Goal: Task Accomplishment & Management: Manage account settings

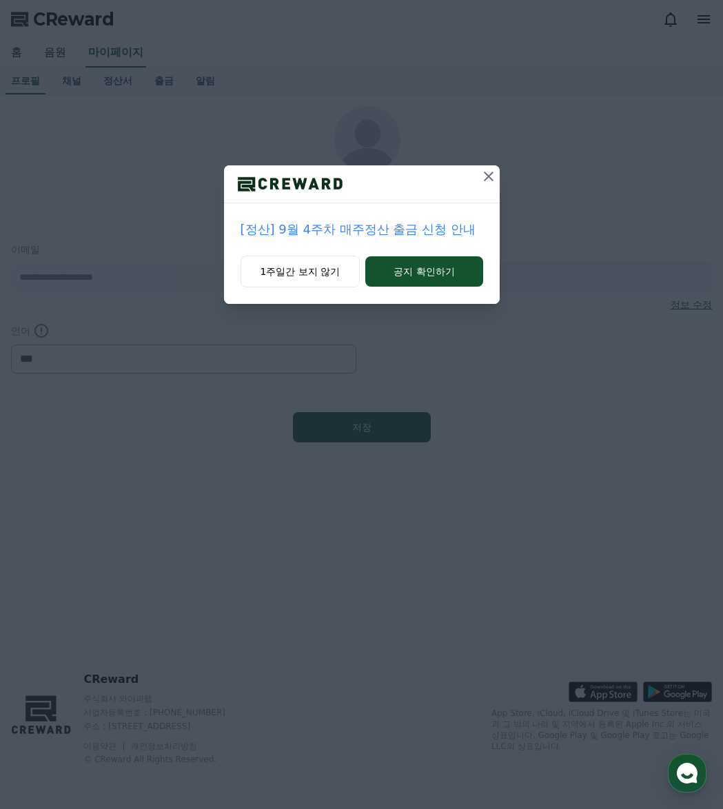
select select "**********"
click at [423, 272] on button "공지 확인하기" at bounding box center [423, 271] width 117 height 30
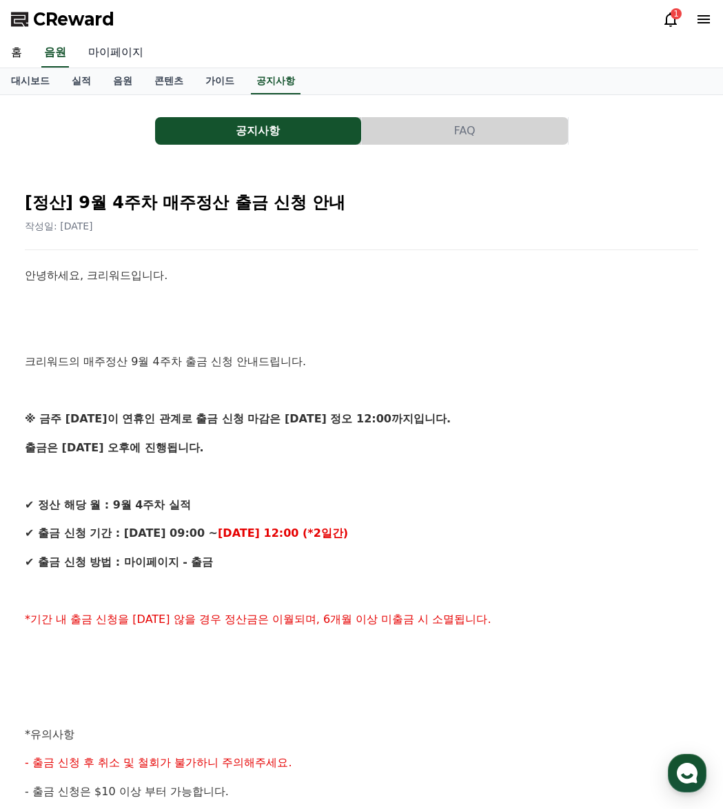
click at [130, 57] on link "마이페이지" at bounding box center [115, 53] width 77 height 29
select select "**********"
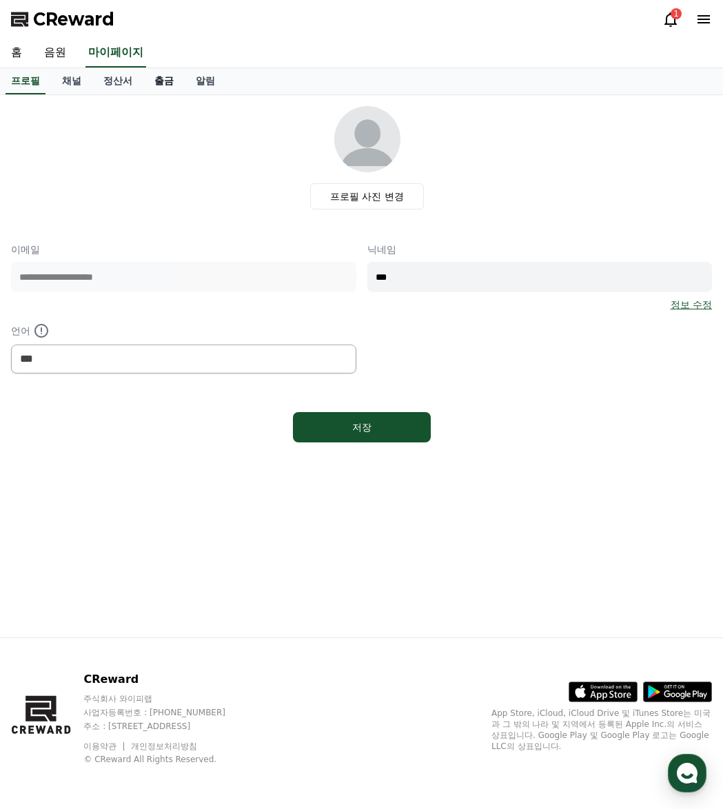
click at [148, 82] on link "출금" at bounding box center [163, 81] width 41 height 26
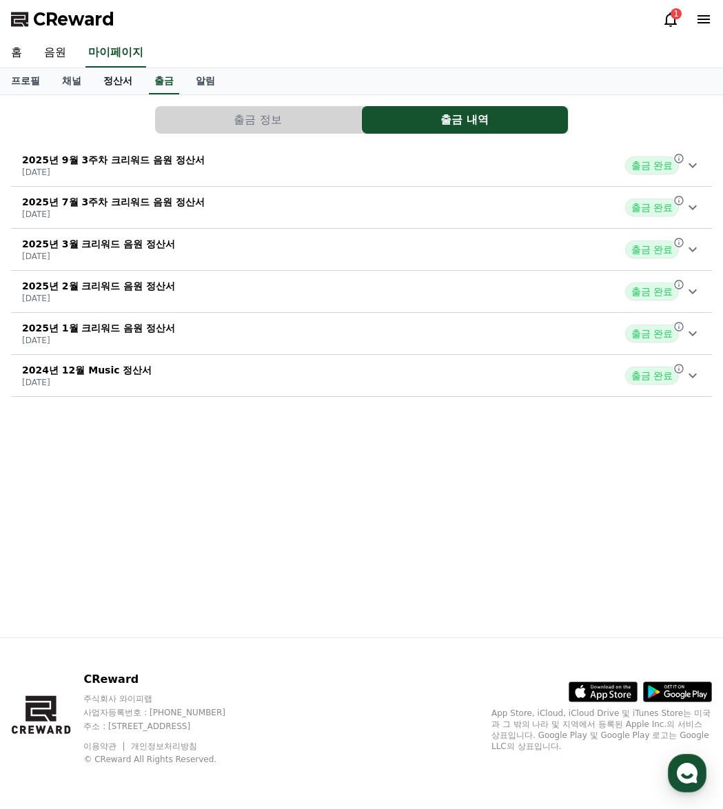
click at [123, 83] on link "정산서" at bounding box center [117, 81] width 51 height 26
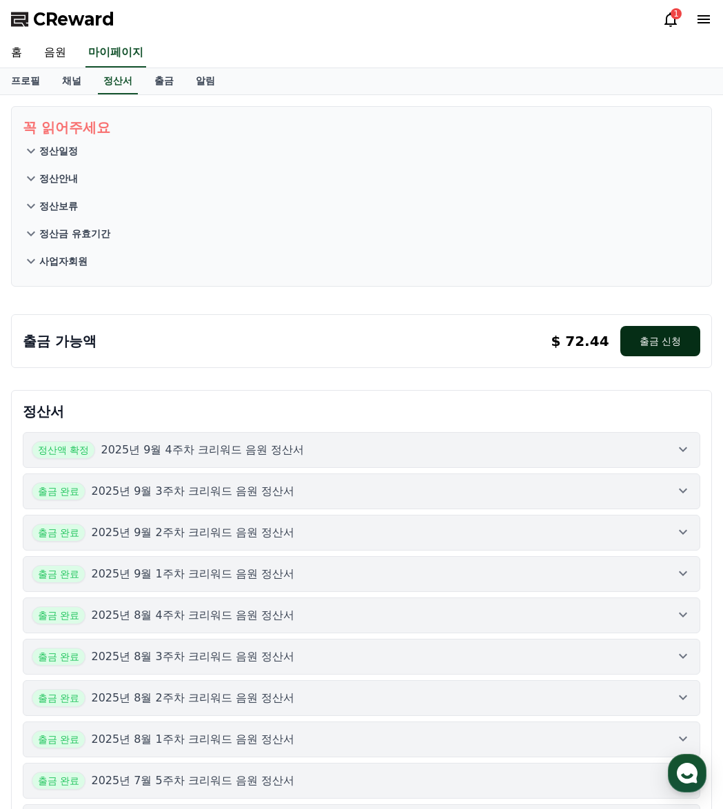
click at [660, 338] on button "출금 신청" at bounding box center [660, 341] width 80 height 30
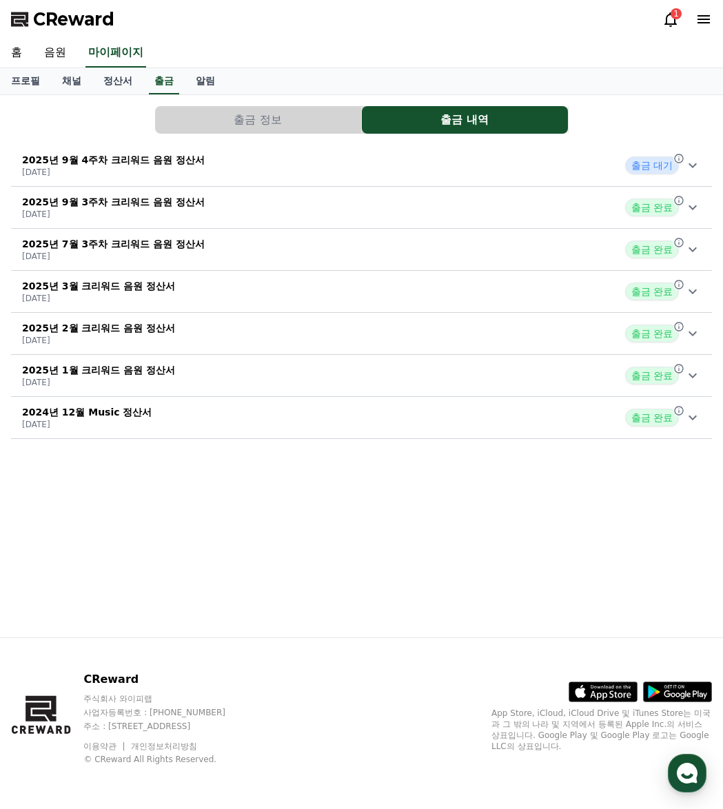
click at [659, 18] on div "CReward 1" at bounding box center [361, 19] width 723 height 39
click at [668, 21] on icon at bounding box center [670, 19] width 17 height 17
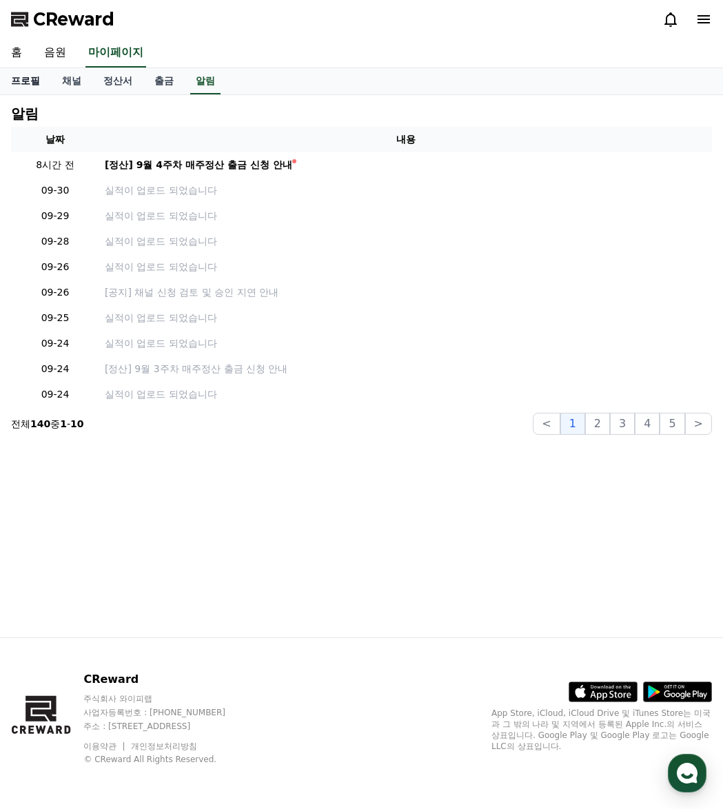
click at [28, 82] on link "프로필" at bounding box center [25, 81] width 51 height 26
select select "**********"
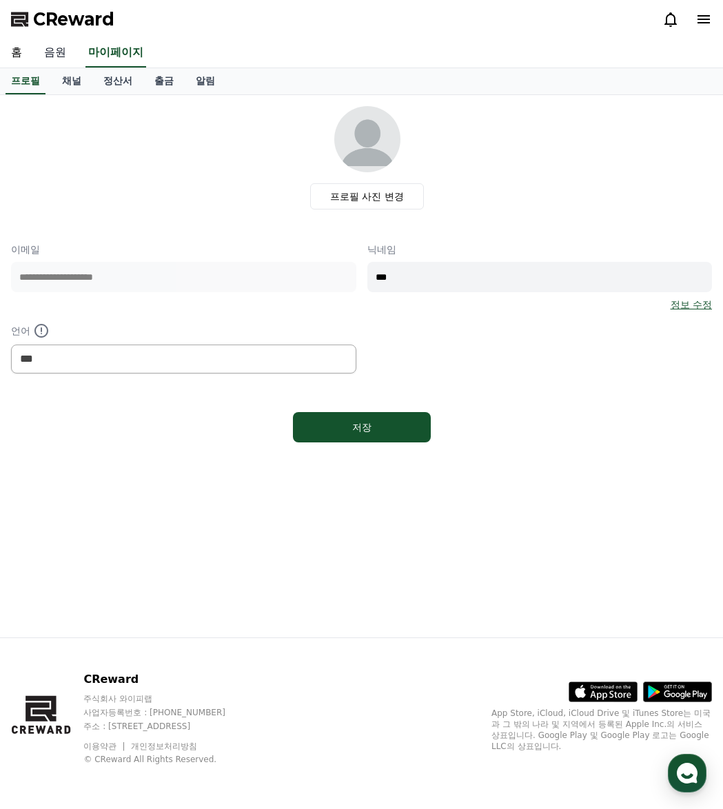
click at [57, 57] on link "음원" at bounding box center [55, 53] width 44 height 29
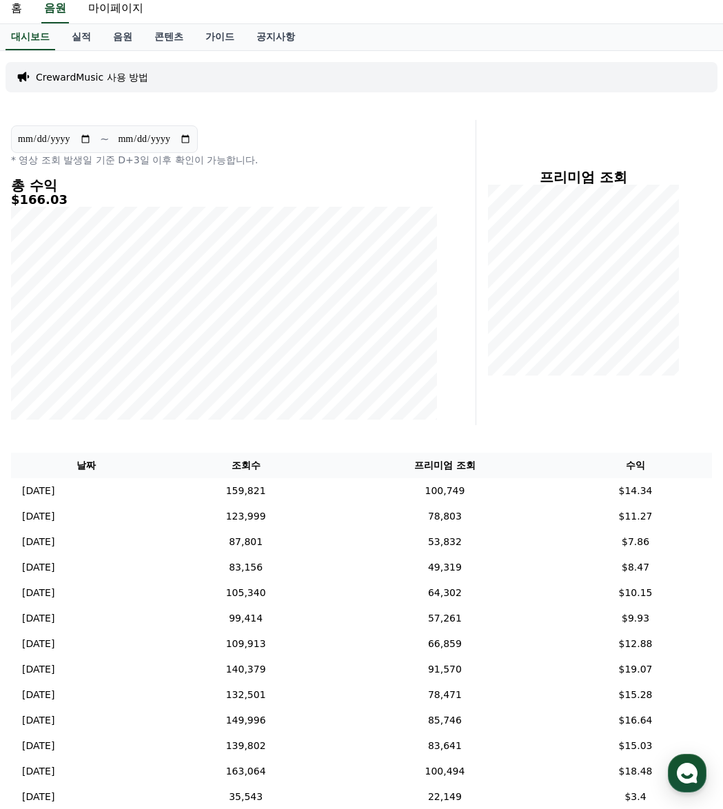
scroll to position [69, 0]
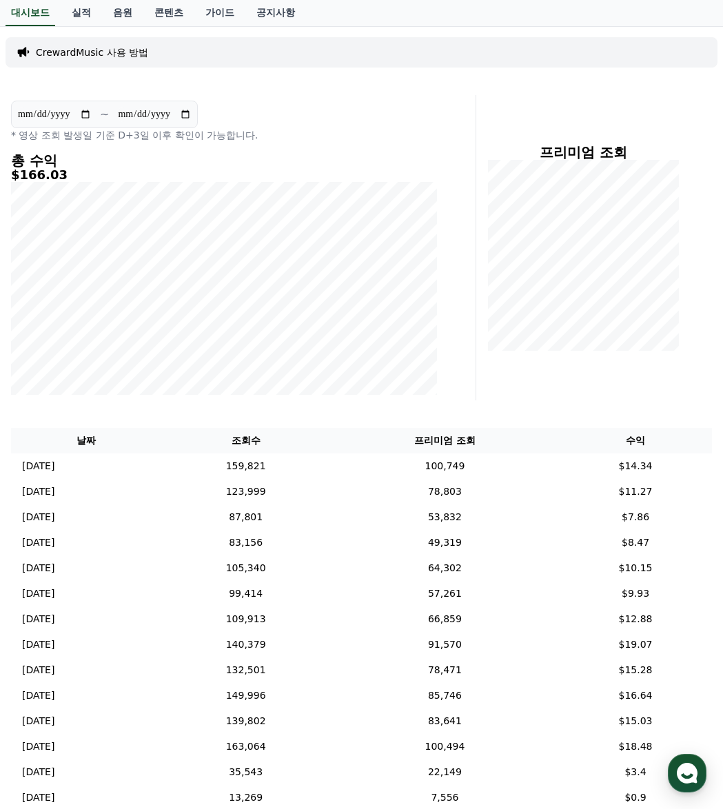
click at [90, 119] on input "**********" at bounding box center [54, 114] width 74 height 15
type input "**********"
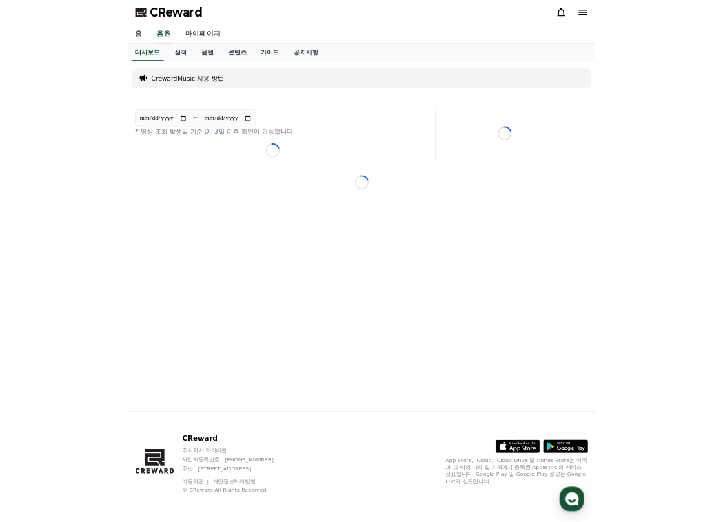
scroll to position [0, 0]
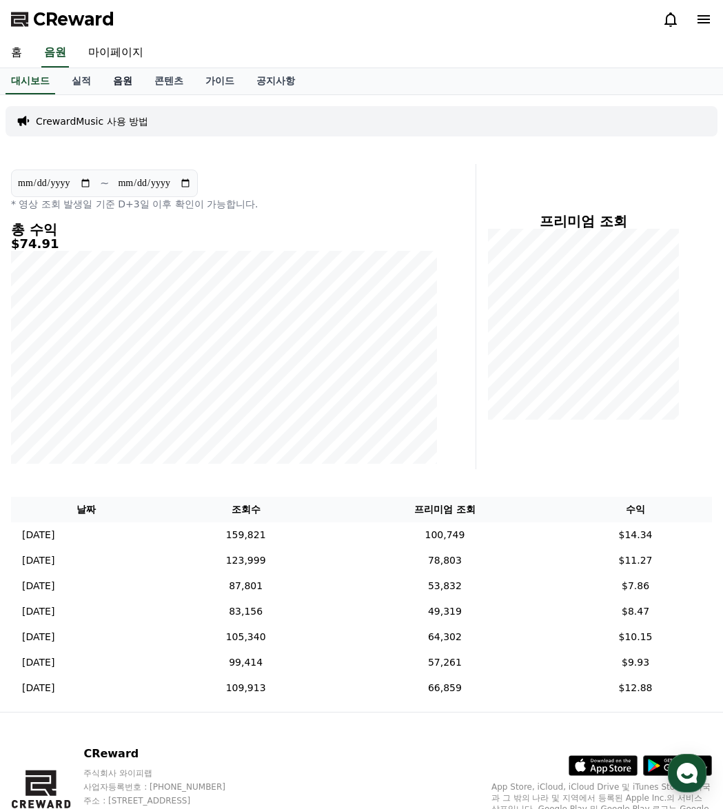
click at [121, 88] on link "음원" at bounding box center [122, 81] width 41 height 26
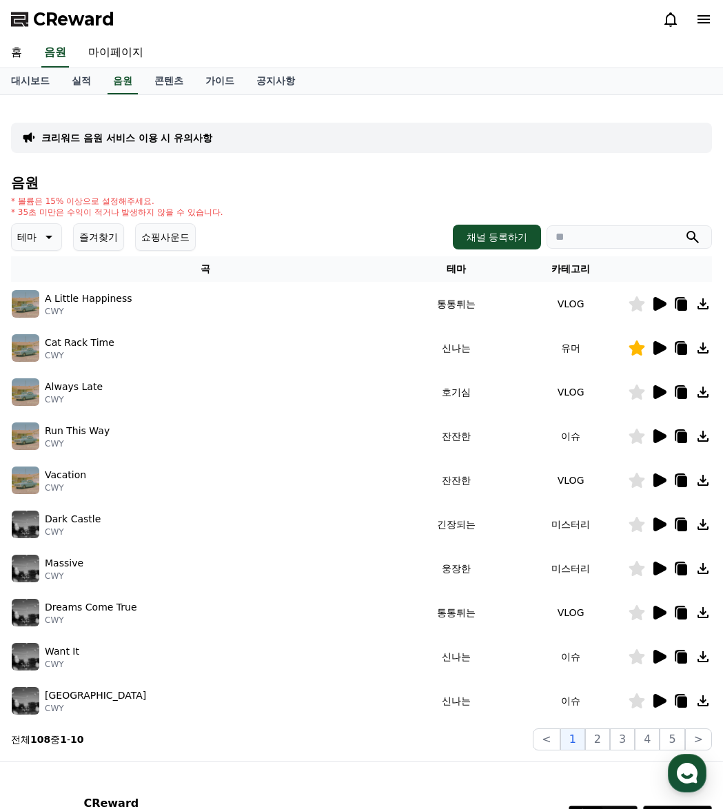
click at [96, 233] on button "즐겨찾기" at bounding box center [98, 237] width 51 height 28
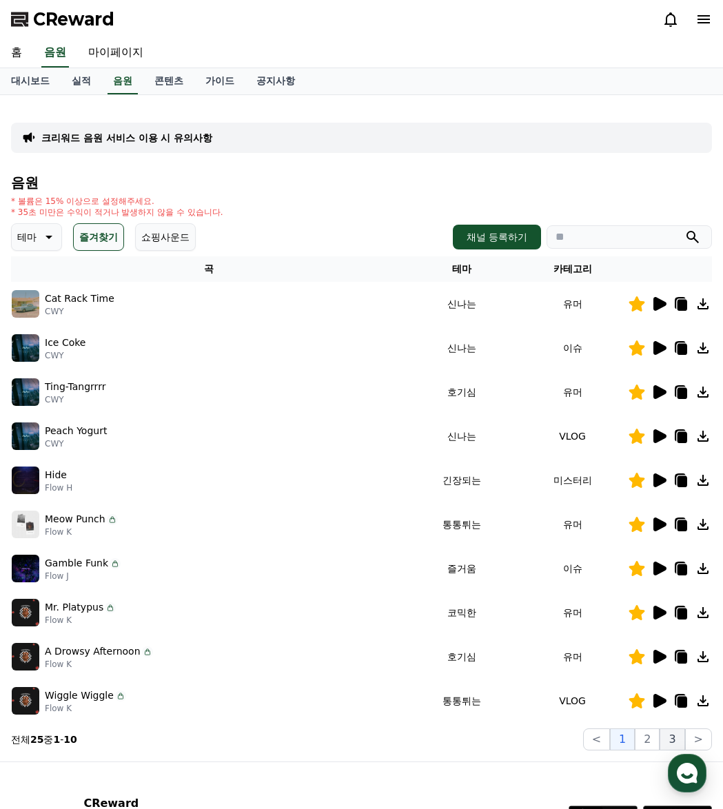
click at [676, 732] on button "3" at bounding box center [671, 739] width 25 height 22
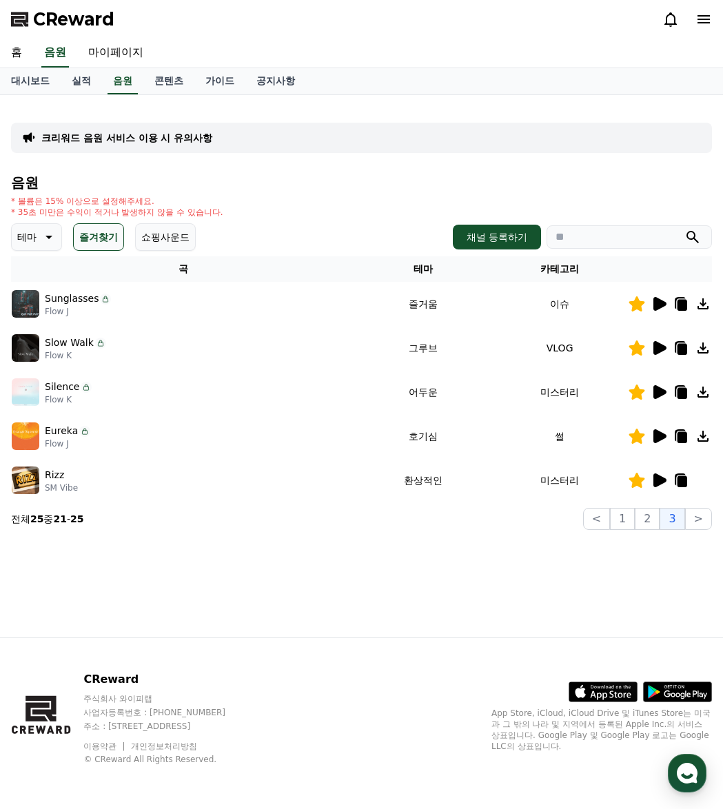
click at [655, 440] on icon at bounding box center [659, 436] width 13 height 14
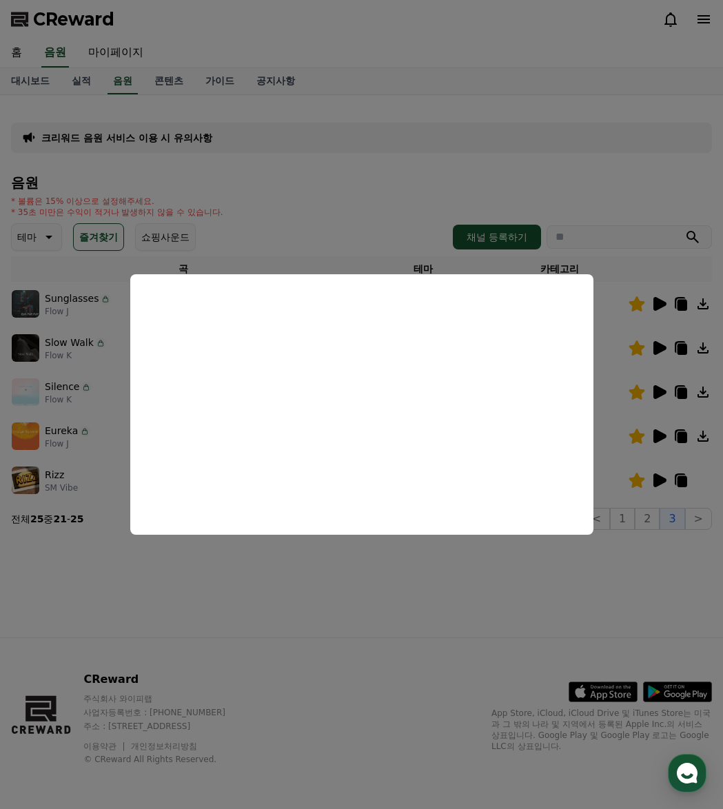
click at [264, 588] on button "close modal" at bounding box center [361, 404] width 723 height 809
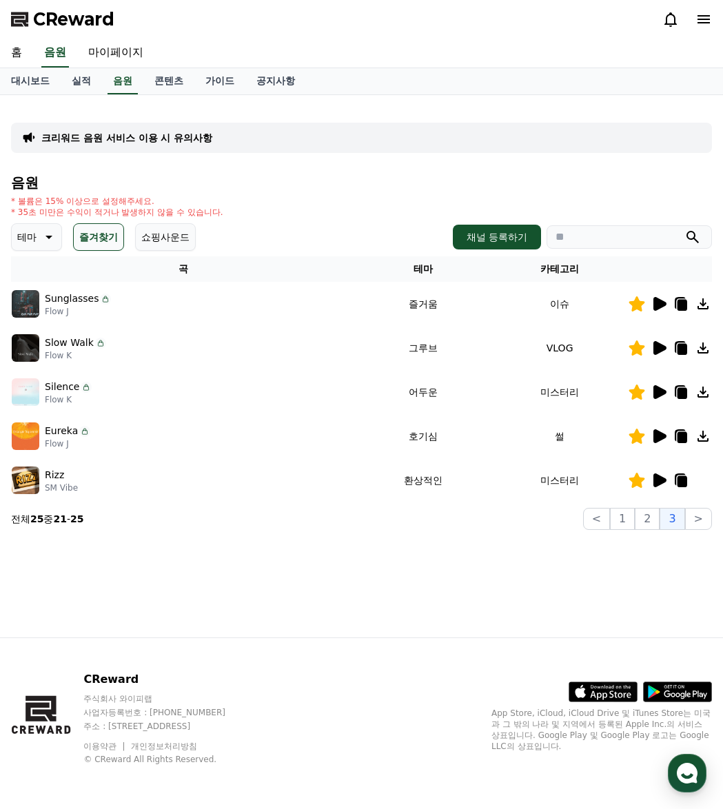
drag, startPoint x: 669, startPoint y: 436, endPoint x: 662, endPoint y: 435, distance: 7.6
click at [668, 436] on div at bounding box center [669, 436] width 83 height 17
click at [659, 435] on icon at bounding box center [659, 436] width 13 height 14
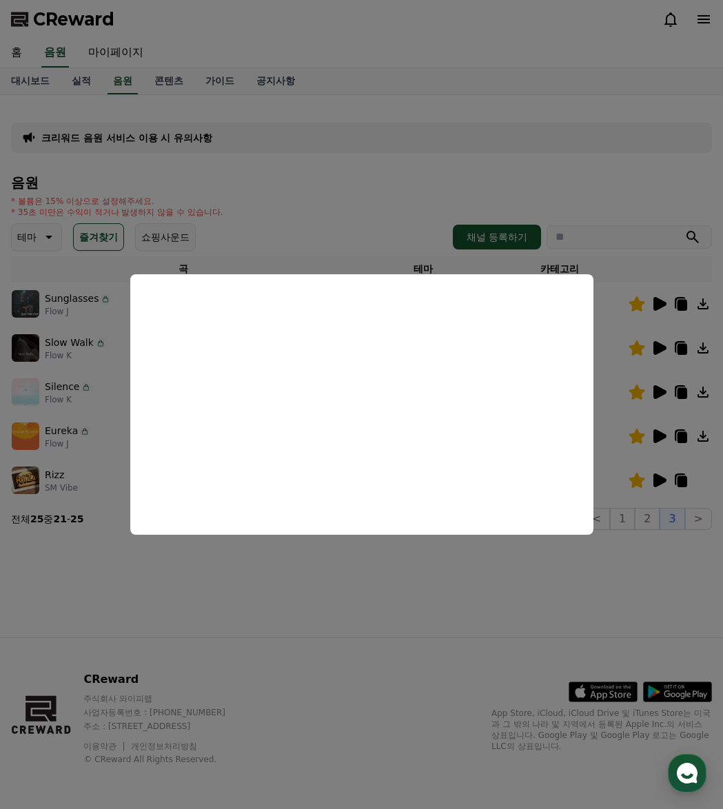
click at [362, 648] on button "close modal" at bounding box center [361, 404] width 723 height 809
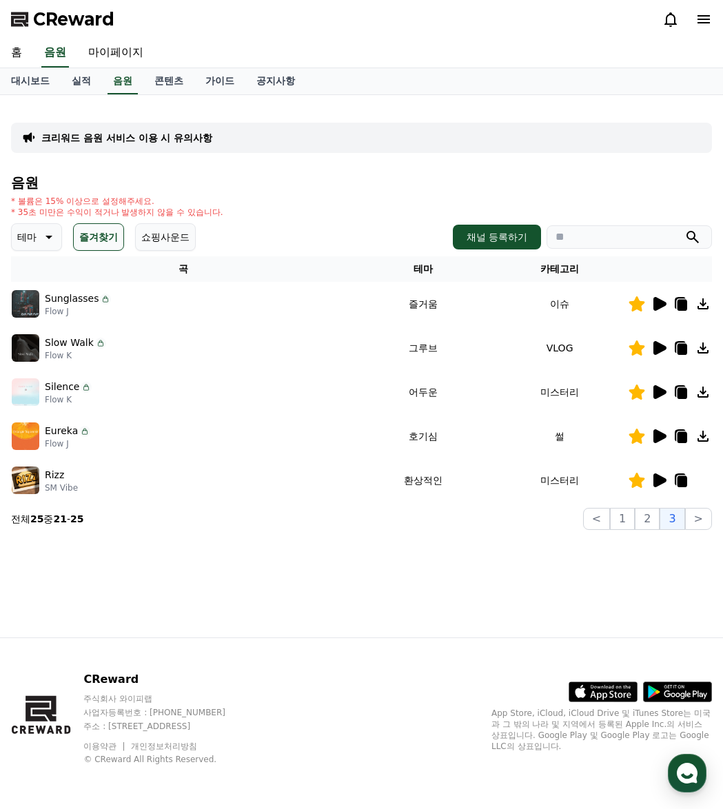
click at [682, 433] on icon at bounding box center [682, 437] width 10 height 11
